Goal: Navigation & Orientation: Find specific page/section

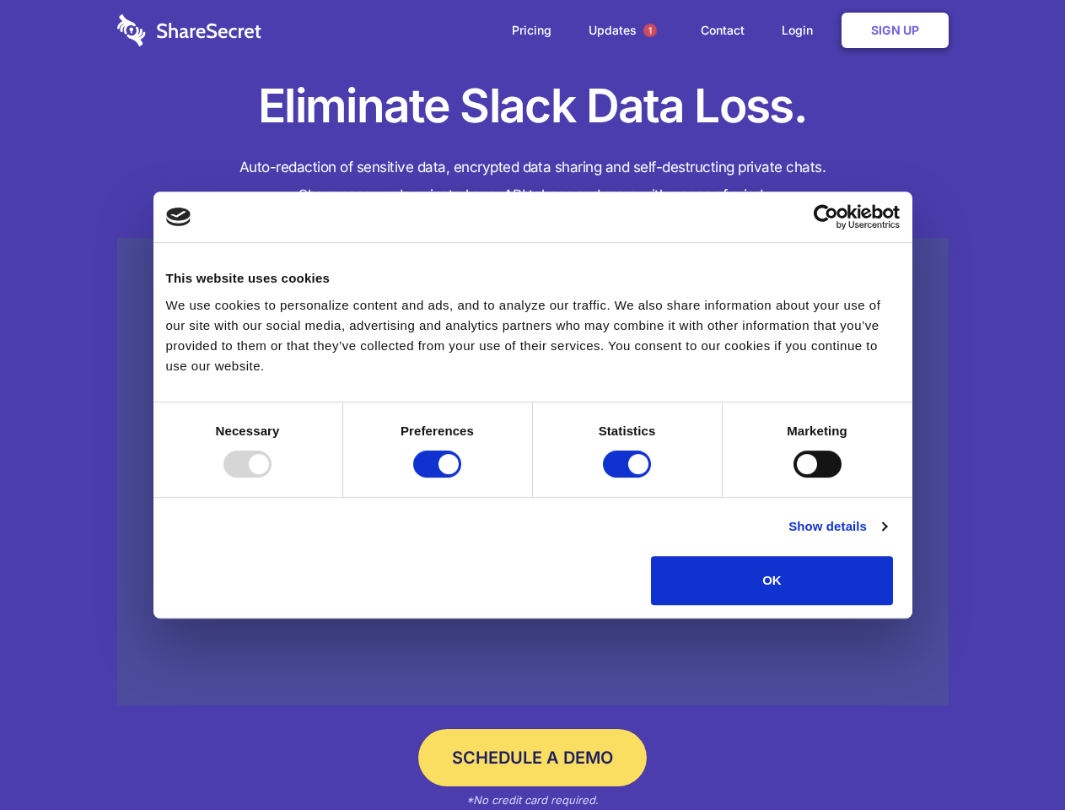
click at [272, 477] on div at bounding box center [248, 463] width 48 height 27
click at [461, 477] on input "Preferences" at bounding box center [437, 463] width 48 height 27
checkbox input "false"
click at [629, 477] on input "Statistics" at bounding box center [627, 463] width 48 height 27
checkbox input "false"
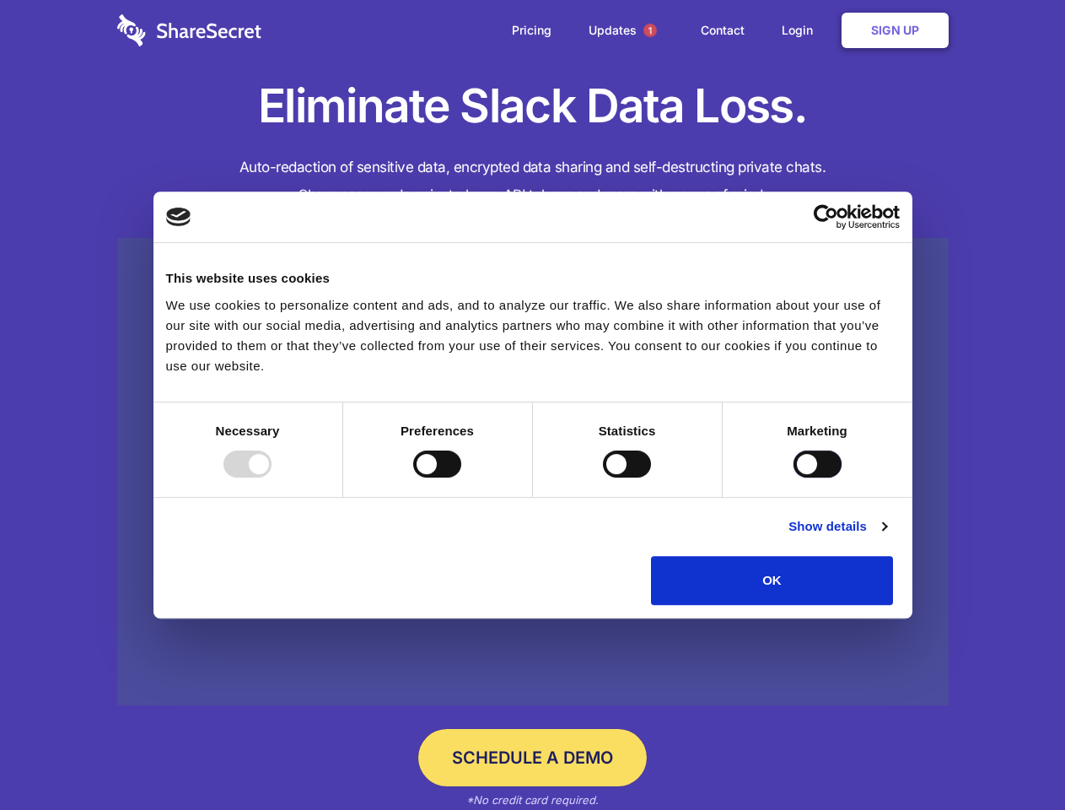
click at [794, 477] on input "Marketing" at bounding box center [818, 463] width 48 height 27
checkbox input "true"
click at [886, 536] on link "Show details" at bounding box center [838, 526] width 98 height 20
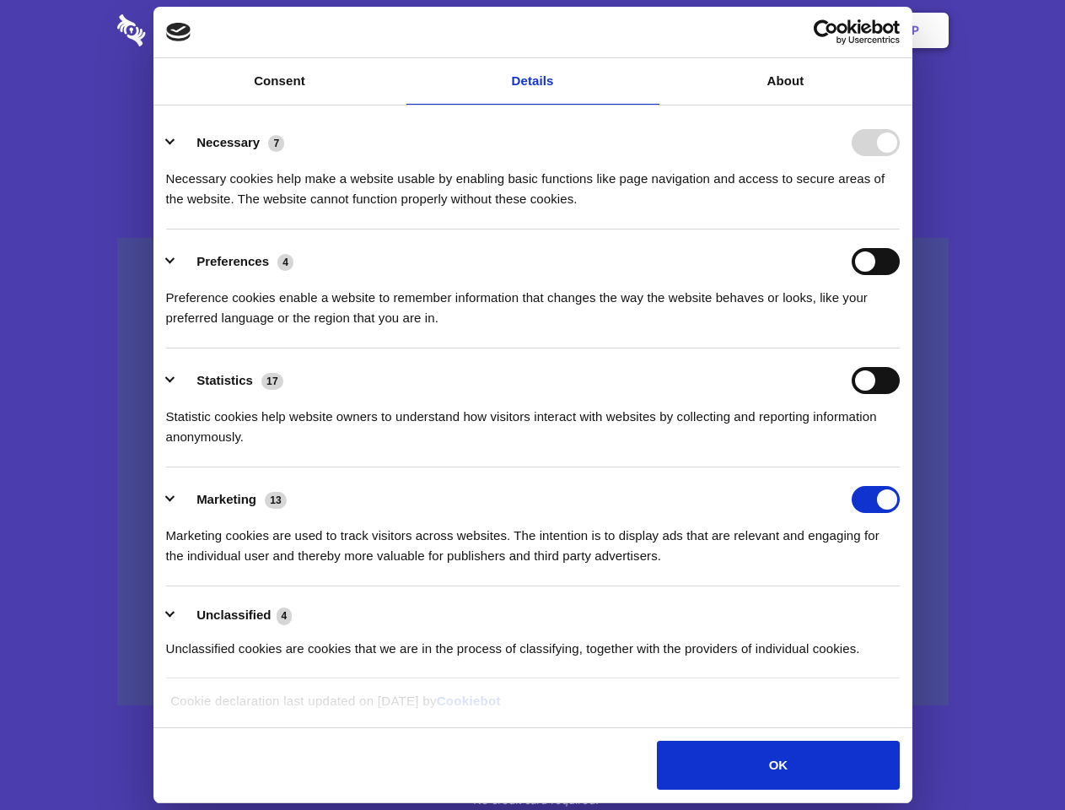
click at [900, 229] on li "Necessary 7 Necessary cookies help make a website usable by enabling basic func…" at bounding box center [533, 169] width 734 height 119
click at [649, 30] on span "1" at bounding box center [650, 30] width 13 height 13
